Goal: Task Accomplishment & Management: Use online tool/utility

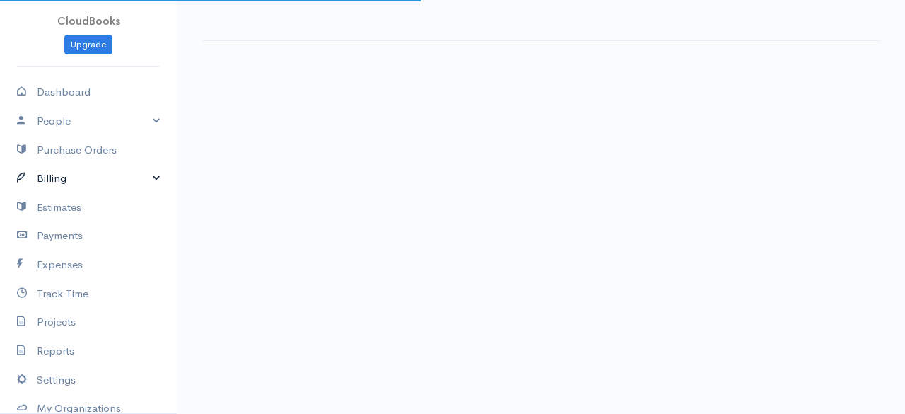
select select "365"
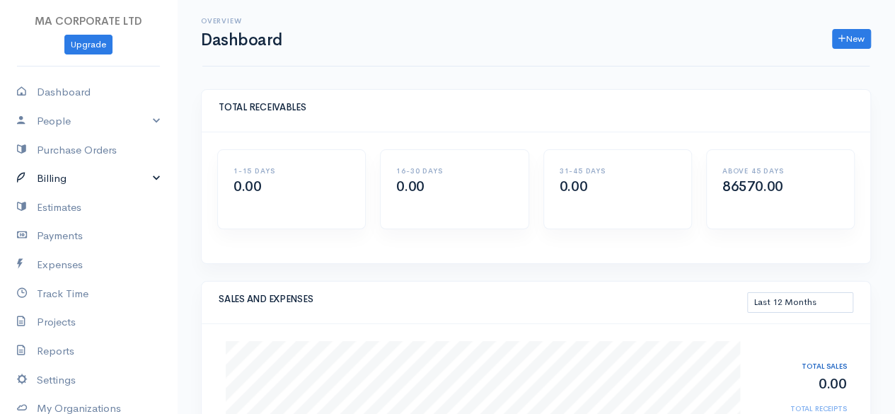
click at [64, 172] on link "Billing" at bounding box center [88, 178] width 177 height 29
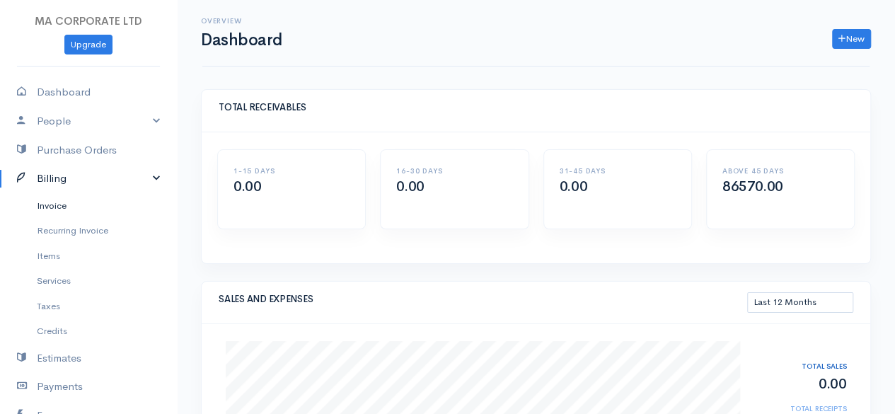
click at [63, 203] on link "Invoice" at bounding box center [88, 205] width 177 height 25
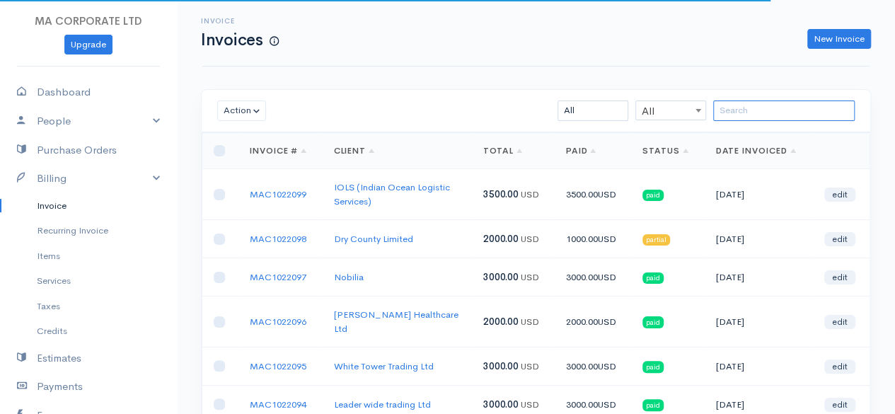
click at [763, 108] on input "search" at bounding box center [783, 110] width 141 height 21
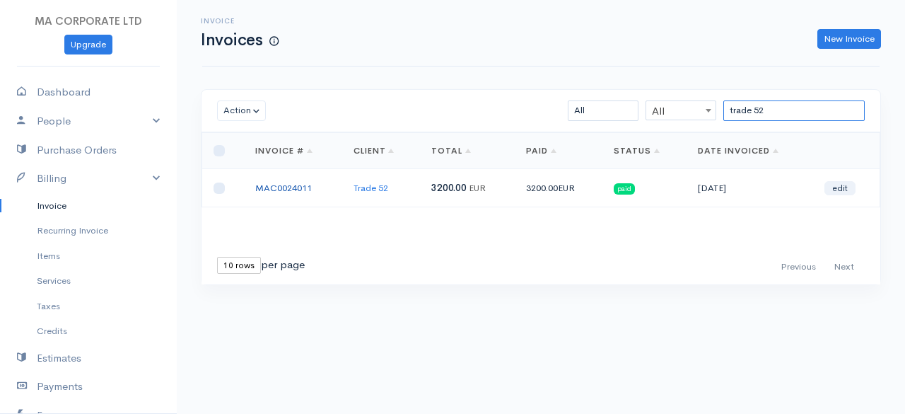
type input "trade 52"
click at [306, 186] on link "MAC0024011" at bounding box center [283, 188] width 57 height 12
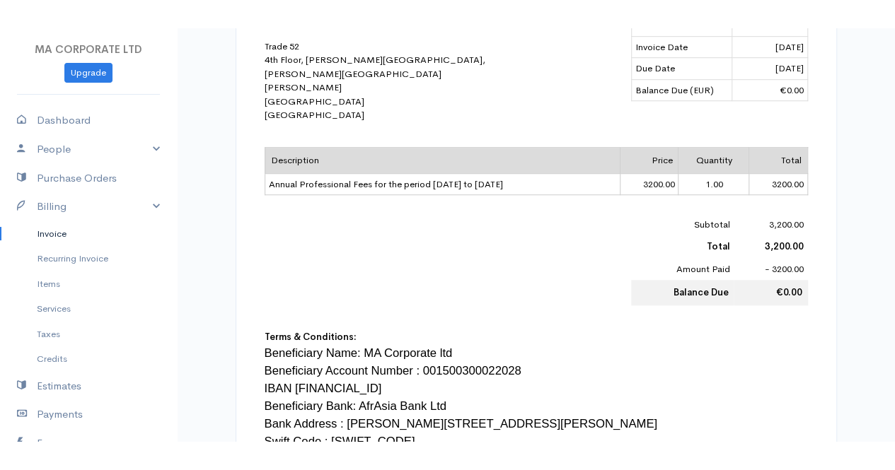
scroll to position [424, 0]
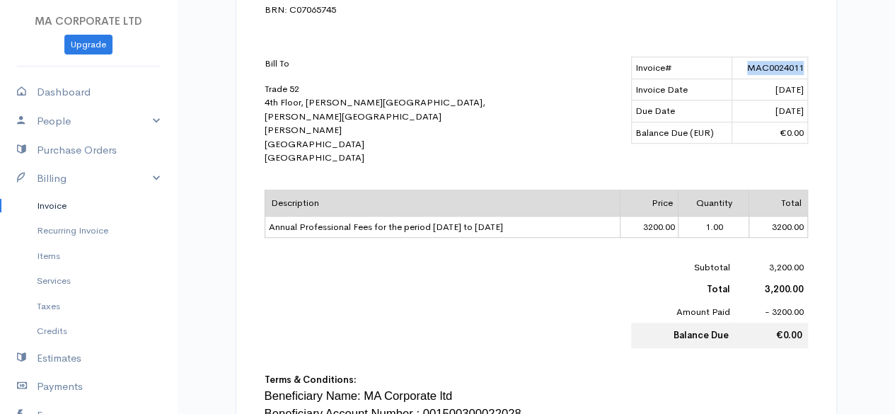
drag, startPoint x: 744, startPoint y: 60, endPoint x: 805, endPoint y: 60, distance: 60.8
click at [805, 60] on td "MAC0024011" at bounding box center [769, 68] width 75 height 22
copy td "MAC0024011"
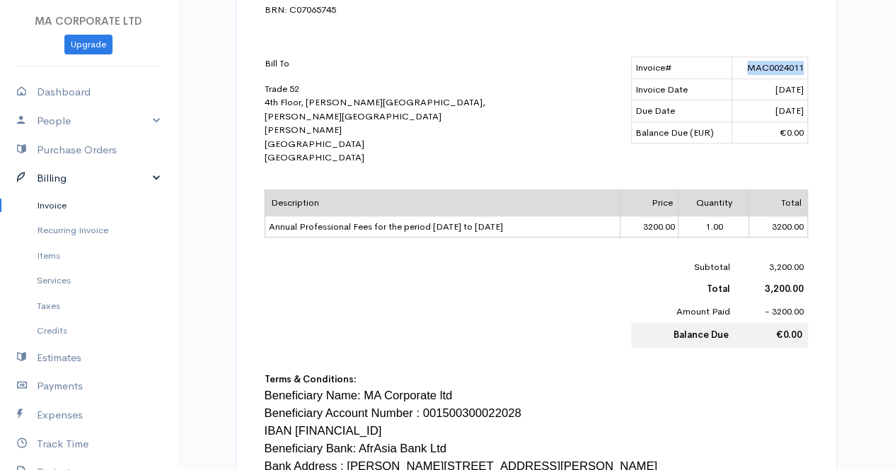
click at [62, 172] on link "Billing" at bounding box center [88, 178] width 177 height 29
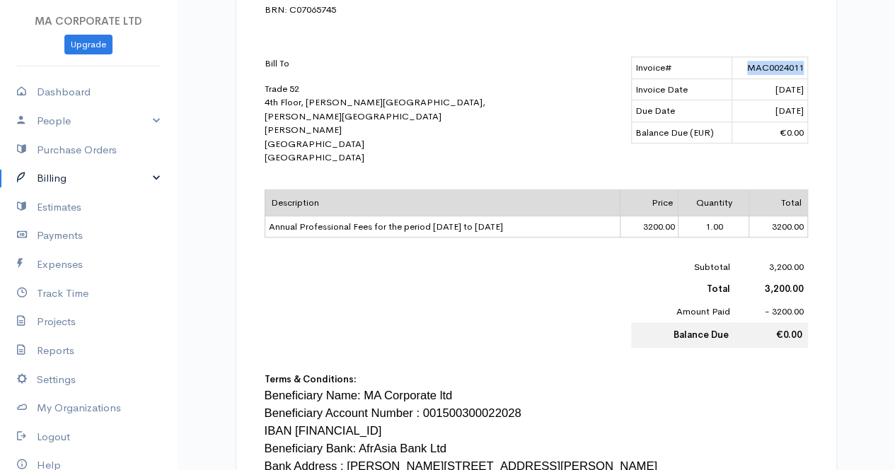
click at [64, 180] on link "Billing" at bounding box center [88, 178] width 177 height 29
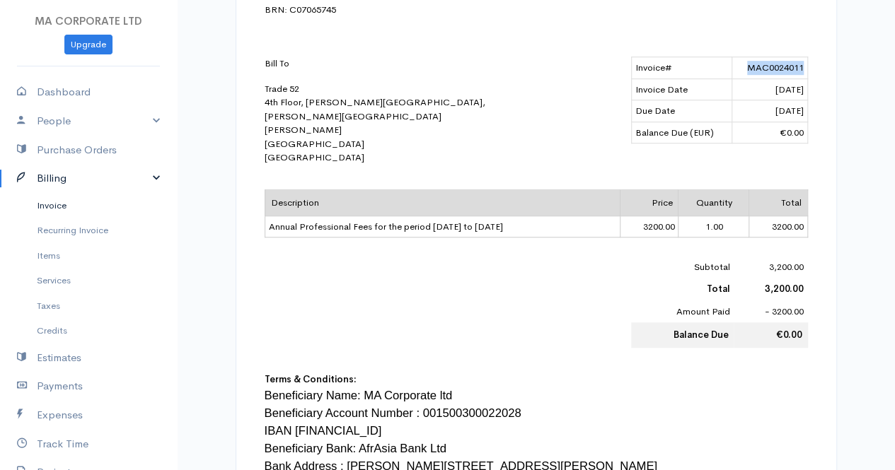
click at [64, 203] on link "Invoice" at bounding box center [88, 205] width 177 height 25
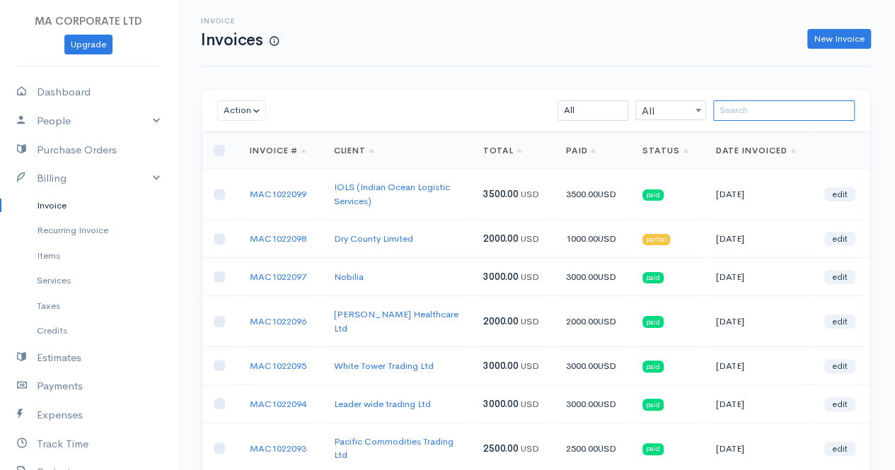
click at [733, 107] on input "search" at bounding box center [783, 110] width 141 height 21
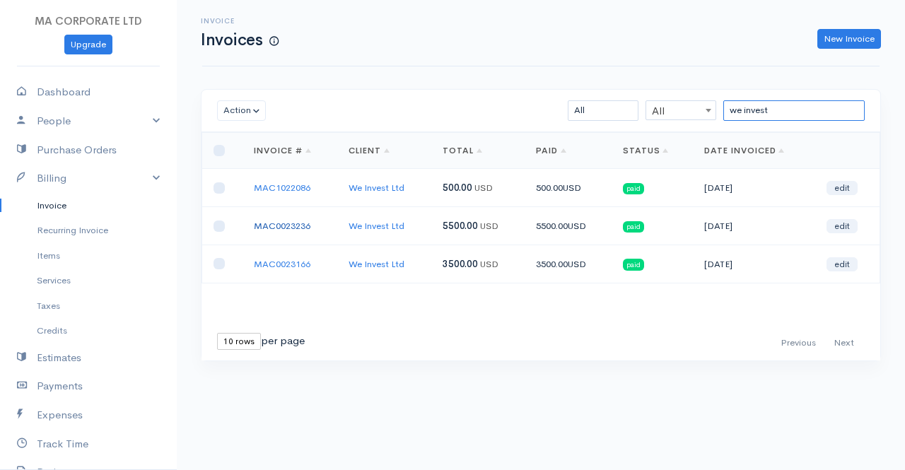
type input "we invest"
click at [290, 226] on link "MAC0023236" at bounding box center [282, 226] width 57 height 12
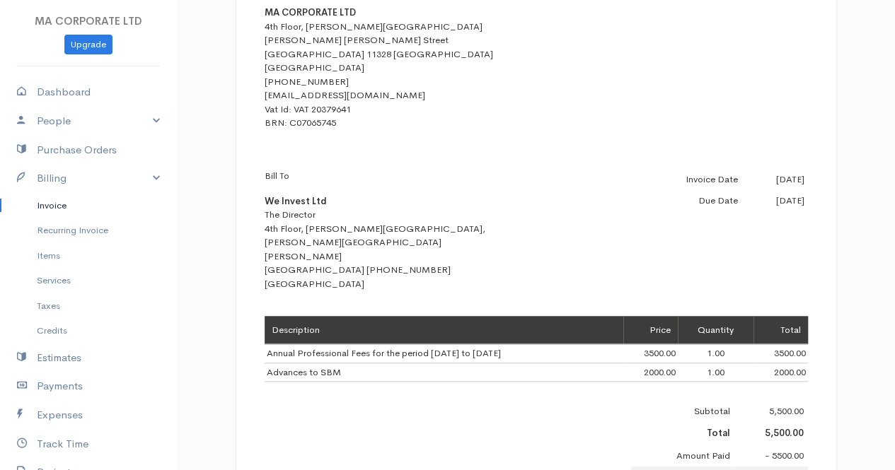
scroll to position [424, 0]
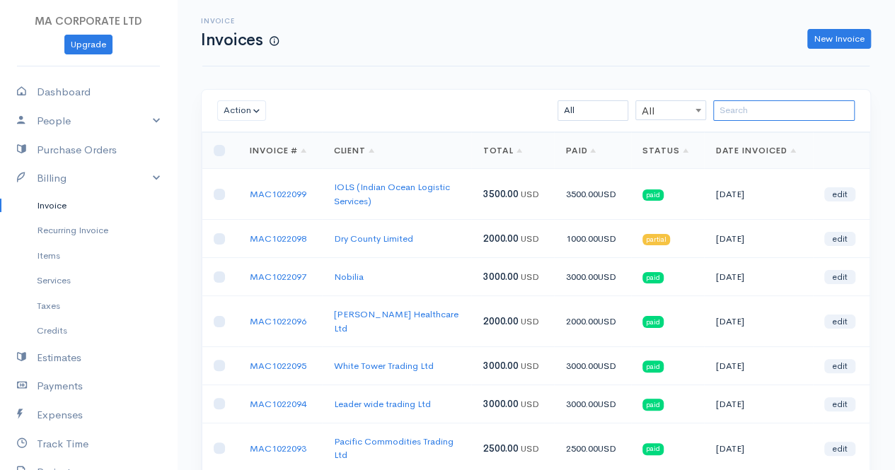
click at [760, 112] on input "search" at bounding box center [783, 110] width 141 height 21
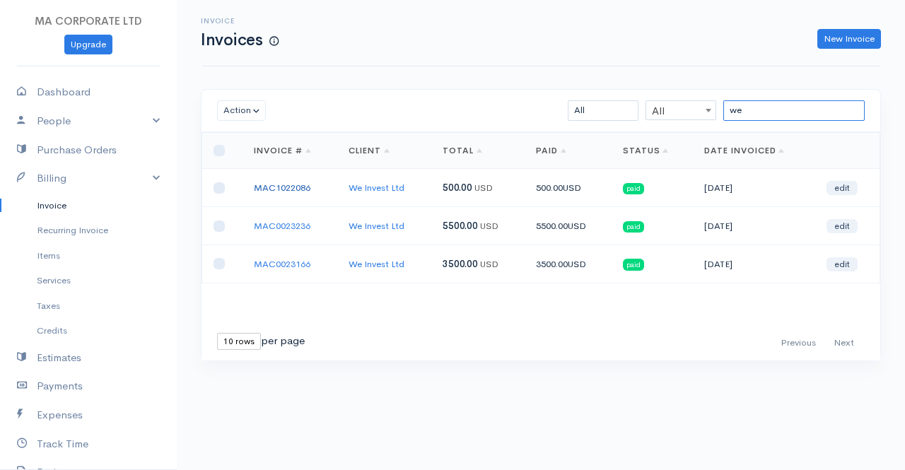
type input "we"
click at [288, 183] on link "MAC1022086" at bounding box center [282, 188] width 57 height 12
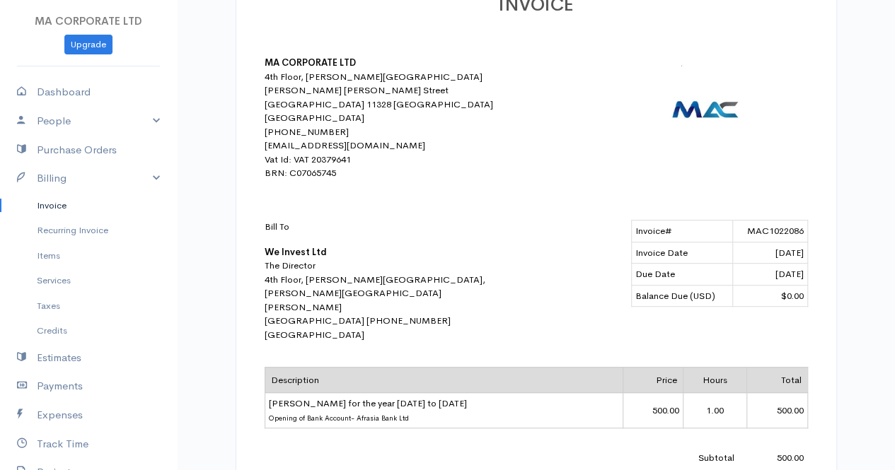
scroll to position [283, 0]
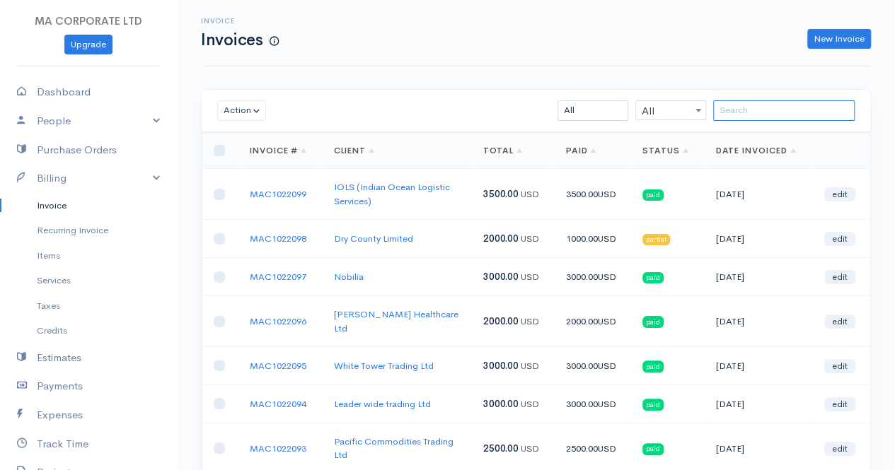
click at [748, 115] on input "search" at bounding box center [783, 110] width 141 height 21
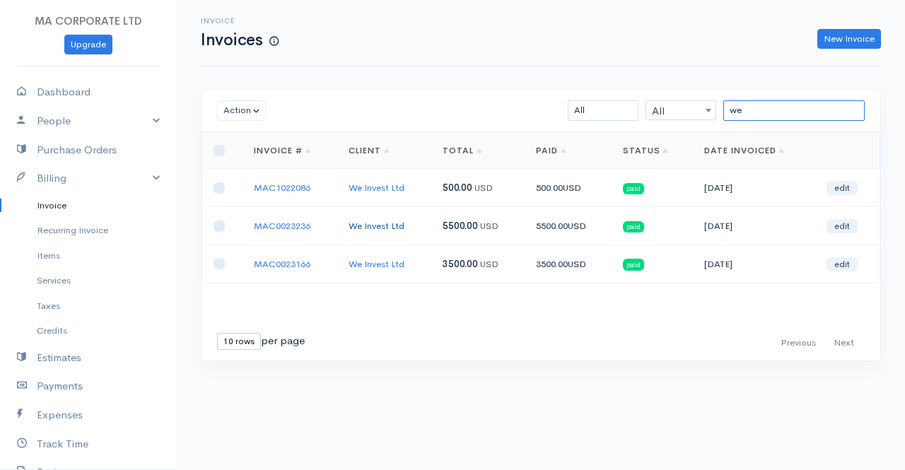
type input "we"
click at [375, 226] on link "We Invest Ltd" at bounding box center [377, 226] width 56 height 12
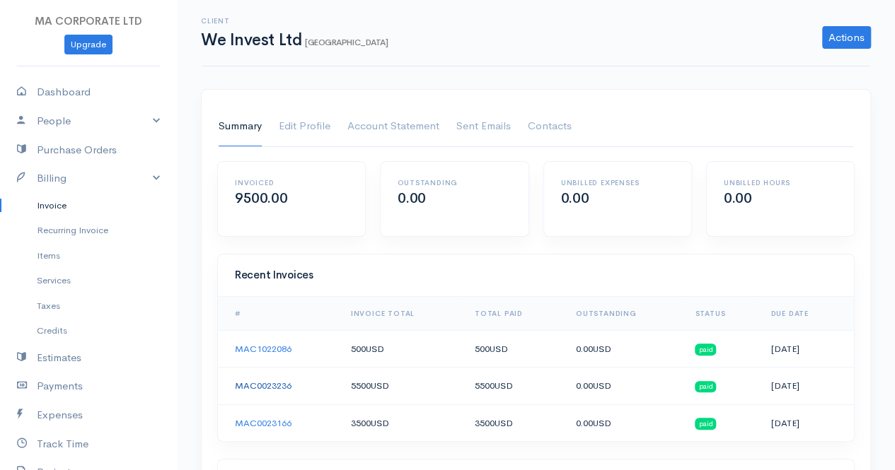
click at [259, 386] on link "MAC0023236" at bounding box center [263, 386] width 57 height 12
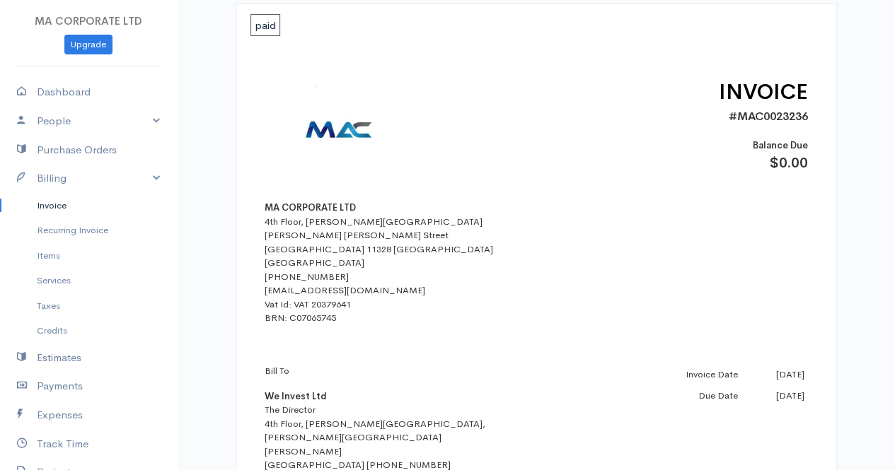
scroll to position [283, 0]
